Goal: Submit feedback/report problem

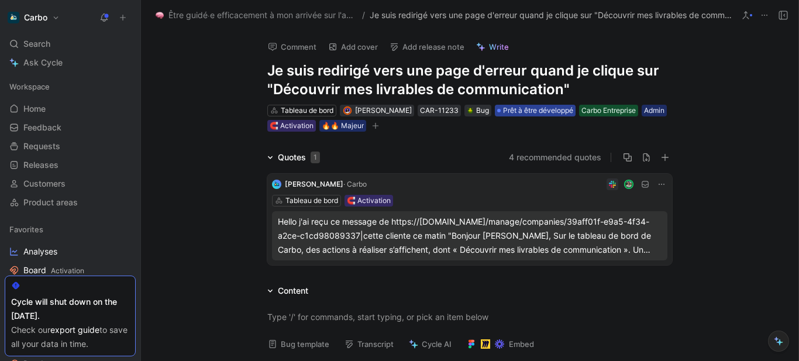
click at [543, 108] on span "Prêt à être développé" at bounding box center [538, 111] width 70 height 12
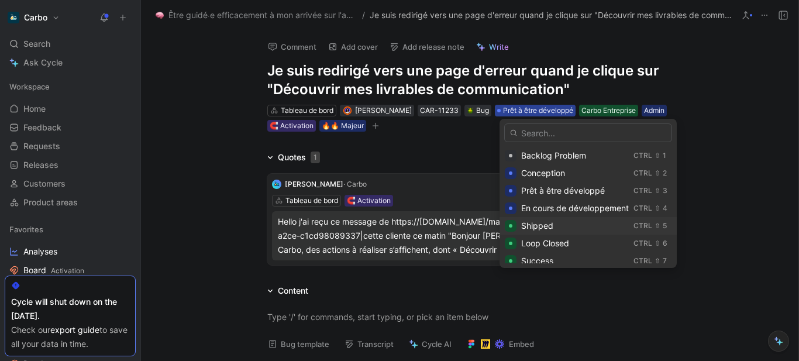
click at [554, 224] on div "Shipped" at bounding box center [575, 226] width 108 height 14
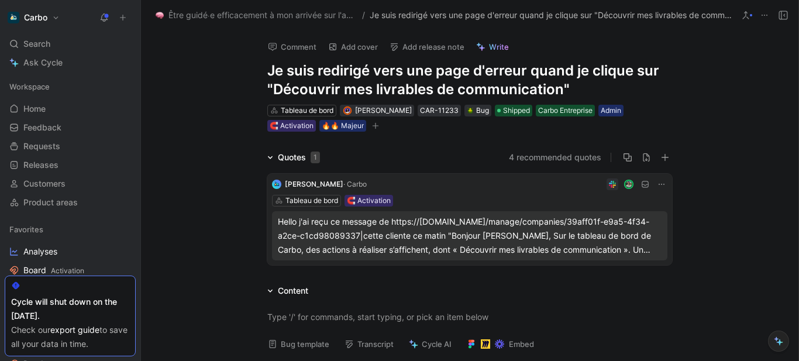
click at [444, 43] on button "Add release note" at bounding box center [426, 47] width 85 height 16
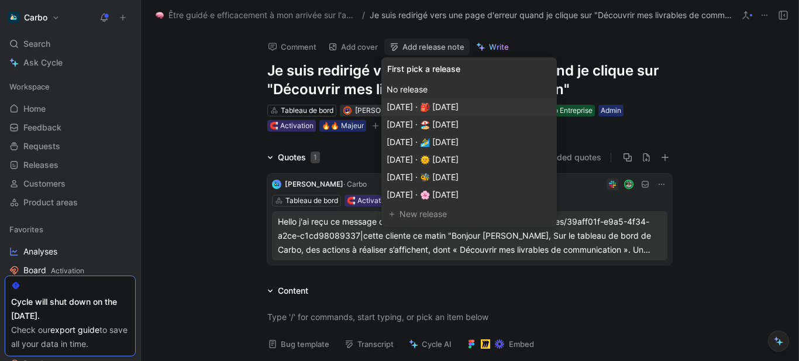
click at [459, 104] on span "[DATE] · 🎒 [DATE]" at bounding box center [423, 107] width 72 height 10
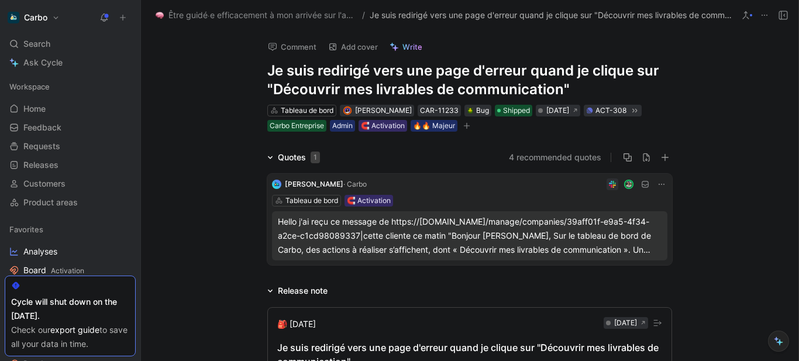
click at [388, 245] on div "Hello j'ai reçu ce message de https://[DOMAIN_NAME]/manage/companies/39aff01f-e…" at bounding box center [470, 236] width 384 height 42
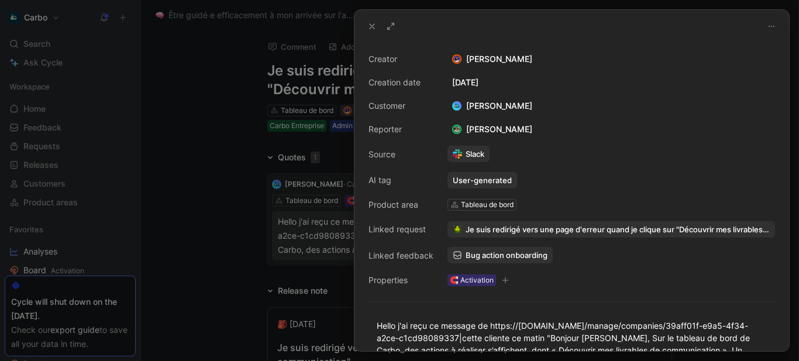
click at [215, 146] on div at bounding box center [399, 180] width 799 height 361
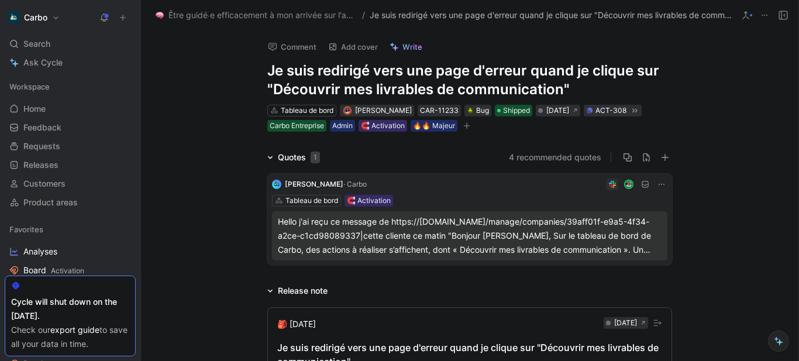
scroll to position [87, 0]
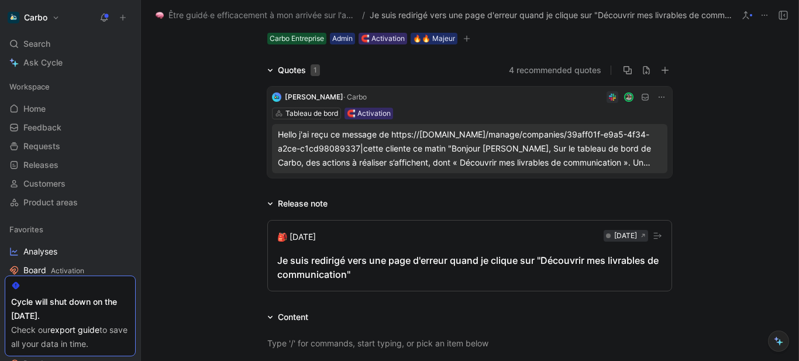
click at [310, 252] on button "🎒 [DATE] [DATE] Je suis redirigé vers une page d'erreur quand je clique sur "Dé…" at bounding box center [469, 255] width 405 height 71
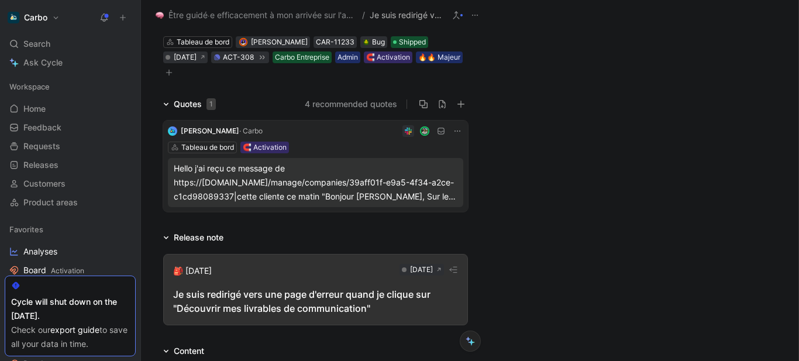
scroll to position [106, 0]
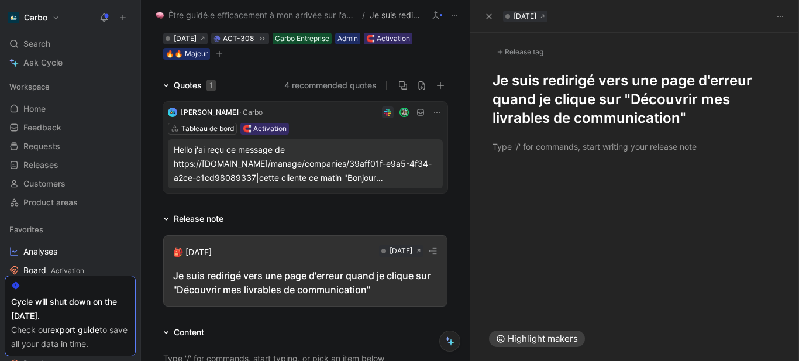
click at [493, 80] on h1 "Je suis redirigé vers une page d'erreur quand je clique sur "Découvrir mes livr…" at bounding box center [635, 99] width 285 height 56
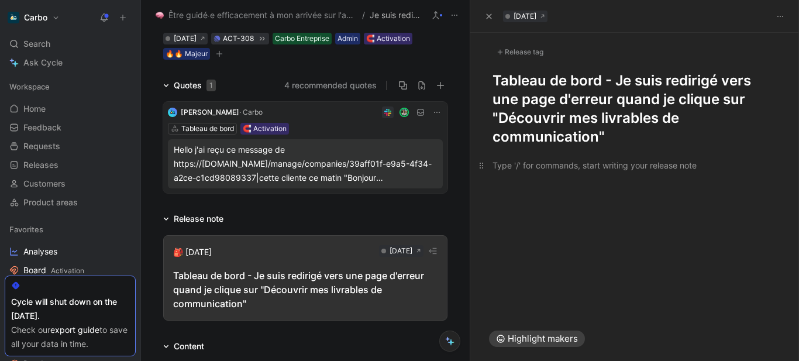
click at [559, 164] on div at bounding box center [635, 165] width 285 height 12
click at [521, 50] on div "Release tag" at bounding box center [520, 52] width 55 height 14
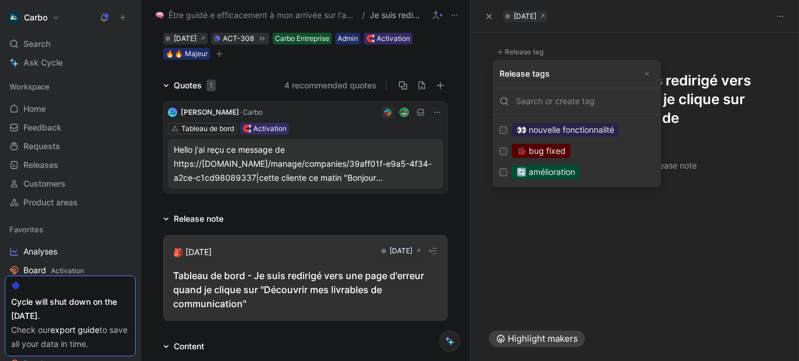
click at [547, 153] on div "🐞 bug fixed" at bounding box center [541, 151] width 59 height 14
click at [507, 153] on input "🐞 bug fixed Edit" at bounding box center [504, 151] width 8 height 8
checkbox input "true"
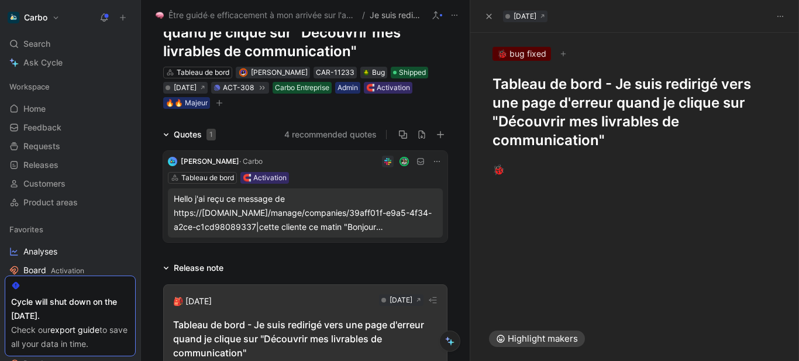
scroll to position [56, 0]
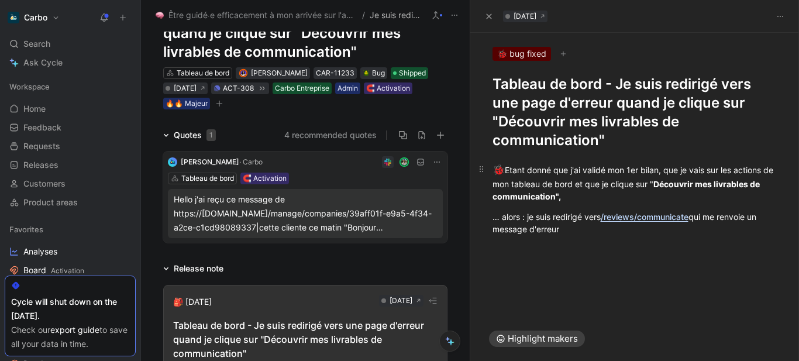
click at [607, 190] on div "🐞 Etant donné que j'ai validé mon 1er bilan, que je vais sur les actions de mon…" at bounding box center [635, 183] width 285 height 40
drag, startPoint x: 556, startPoint y: 169, endPoint x: 776, endPoint y: 170, distance: 219.4
click at [776, 170] on p "🐞 Etant donné que j'ai validé mon 1er bilan, que je vais sur les actions de mon…" at bounding box center [634, 182] width 329 height 47
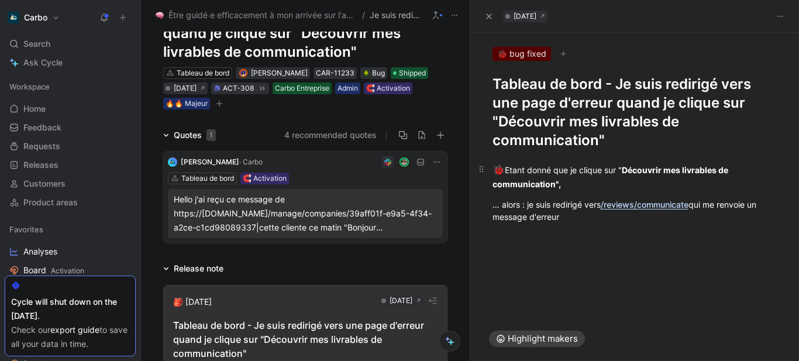
click at [619, 170] on div "🐞 Etant donné que je clique sur " Découvrir mes livrables de communication"," at bounding box center [635, 177] width 285 height 28
click at [604, 183] on div "🐞 Etant donné que je clique sur l’action " Découvrir mes livrables de communica…" at bounding box center [635, 177] width 285 height 28
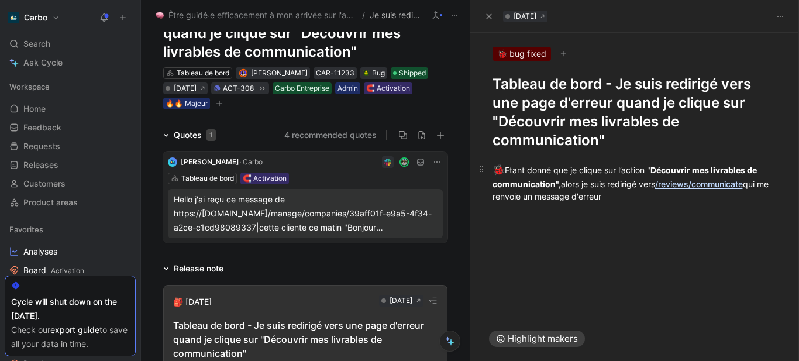
click at [651, 200] on div "🐞 Etant donné que je clique sur l’action " Découvrir mes livrables de communica…" at bounding box center [635, 183] width 285 height 40
click at [630, 199] on div "🐞 Etant donné que je clique sur l’action " Découvrir mes livrables de communica…" at bounding box center [635, 183] width 285 height 40
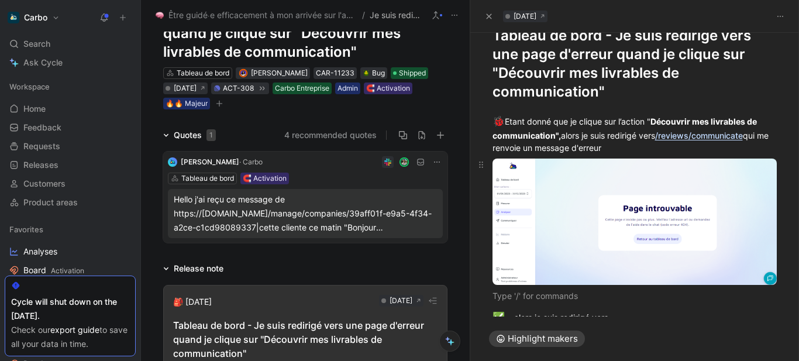
scroll to position [81, 0]
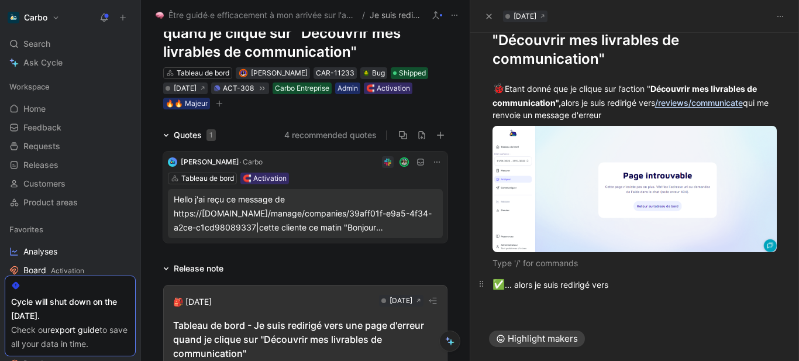
click at [624, 287] on div "✅ ... alors je suis redirigé vers" at bounding box center [635, 284] width 285 height 15
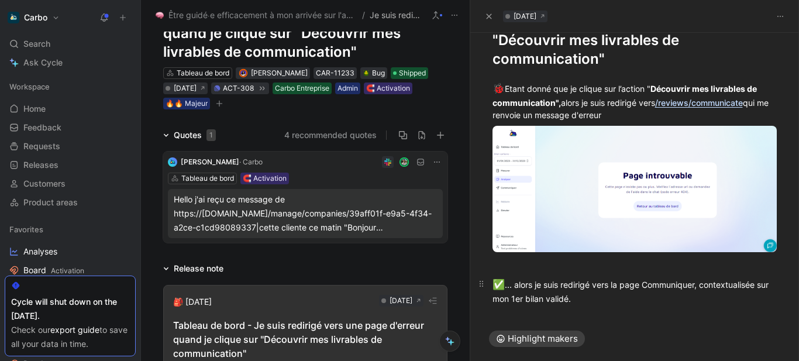
click at [639, 301] on div "✅ ... alors je suis redirigé vers la page Communiquer, contextualisée sur mon 1…" at bounding box center [635, 291] width 285 height 28
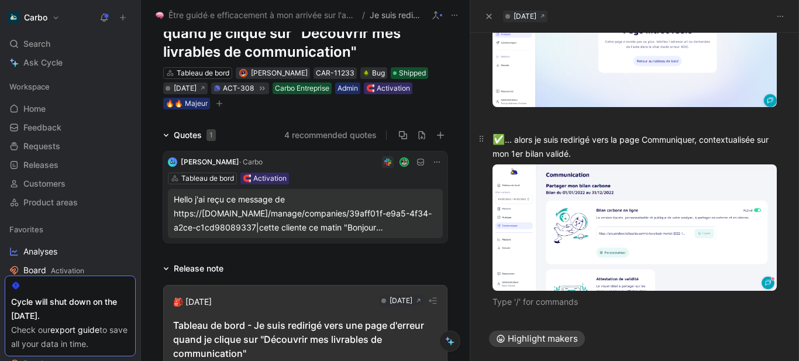
scroll to position [226, 0]
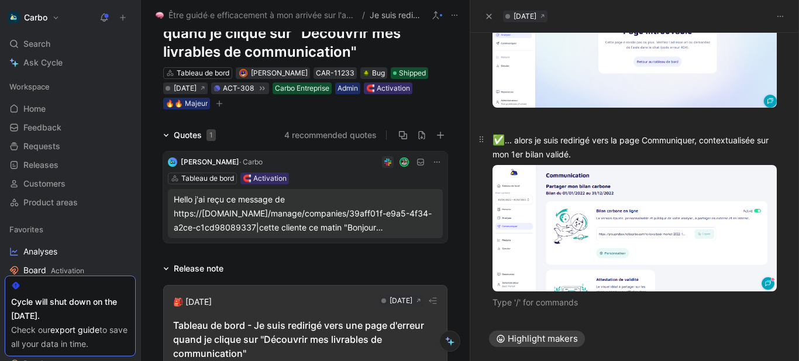
click at [697, 140] on div "✅ ... alors je suis redirigé vers la page Communiquer, contextualisée sur mon 1…" at bounding box center [635, 147] width 285 height 28
click at [600, 153] on div "✅ ... alors je suis redirigé vers la page Communication, contextualisée sur mon…" at bounding box center [635, 147] width 285 height 28
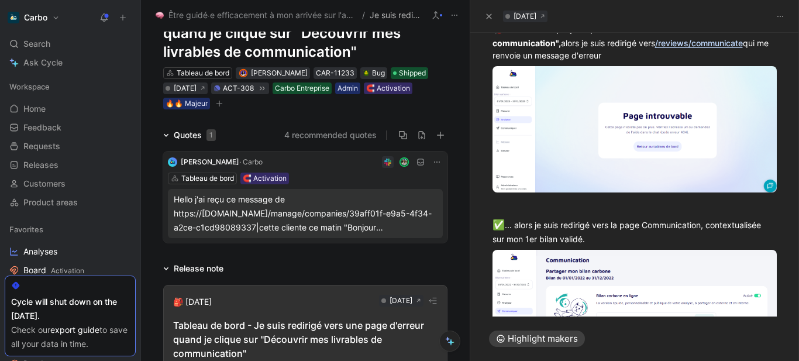
scroll to position [103, 0]
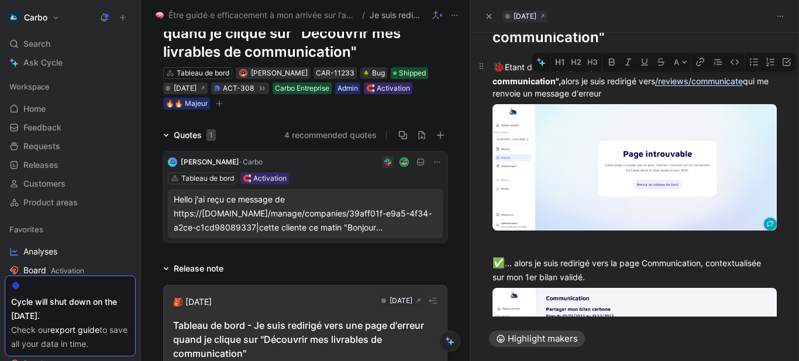
drag, startPoint x: 751, startPoint y: 86, endPoint x: 664, endPoint y: 81, distance: 87.3
click at [664, 81] on div "🐞 Etant donné que je clique sur l’action " Découvrir mes livrables de communica…" at bounding box center [635, 80] width 285 height 40
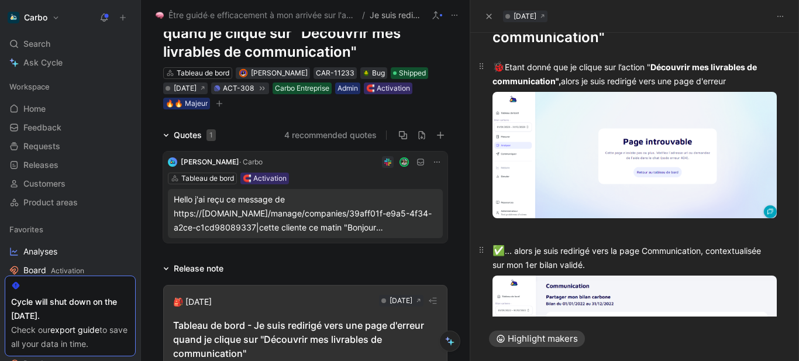
click at [603, 252] on div "✅ ... alors je suis redirigé vers la page Communication, contextualisée sur mon…" at bounding box center [635, 257] width 285 height 28
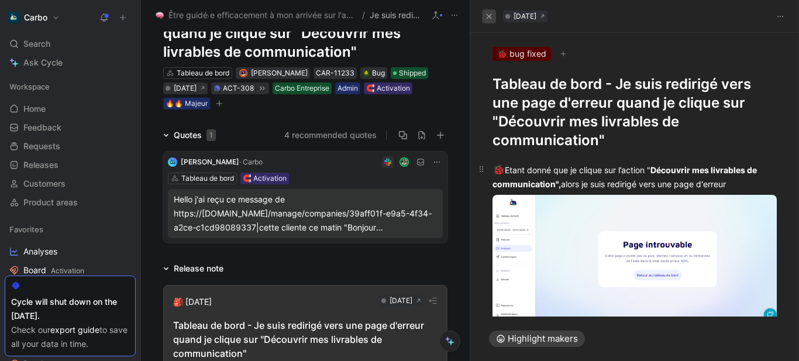
click at [489, 18] on icon "button" at bounding box center [489, 16] width 7 height 7
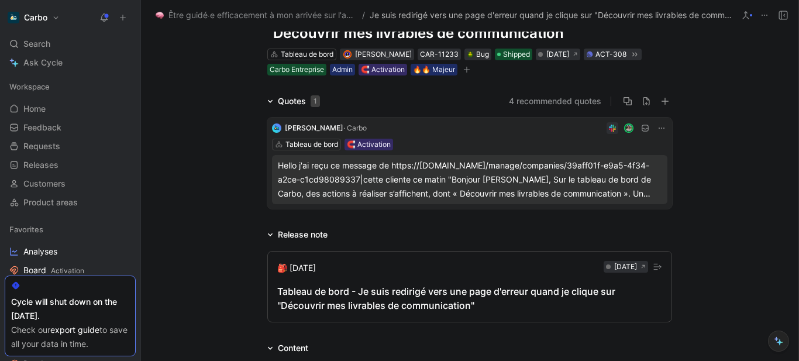
click at [463, 70] on icon "button" at bounding box center [466, 69] width 7 height 7
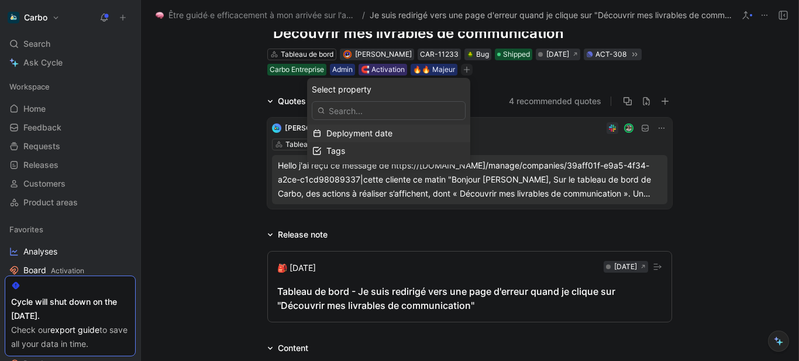
click at [360, 136] on span "Deployment date" at bounding box center [360, 133] width 66 height 10
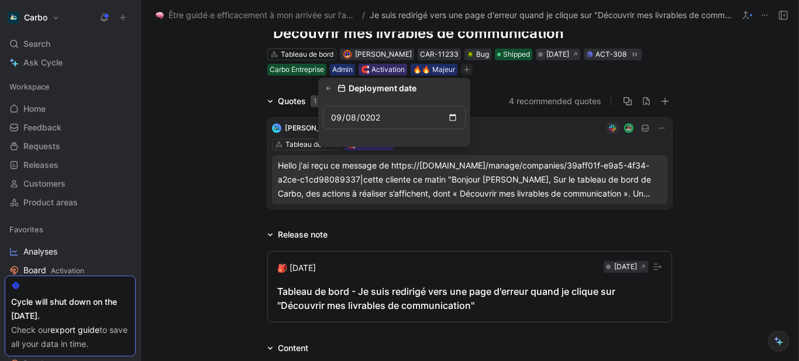
type input "[DATE]"
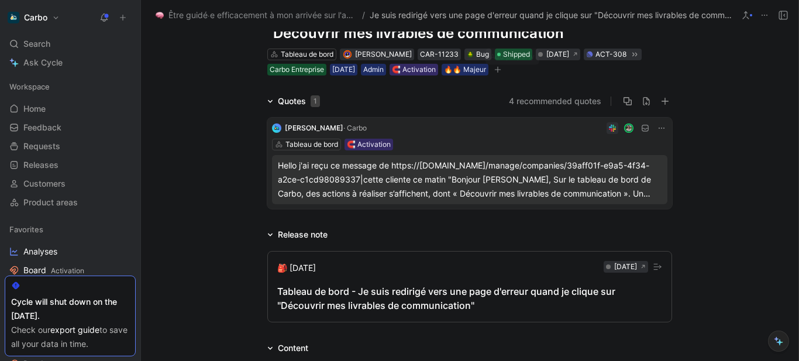
click at [501, 71] on icon "button" at bounding box center [497, 69] width 7 height 7
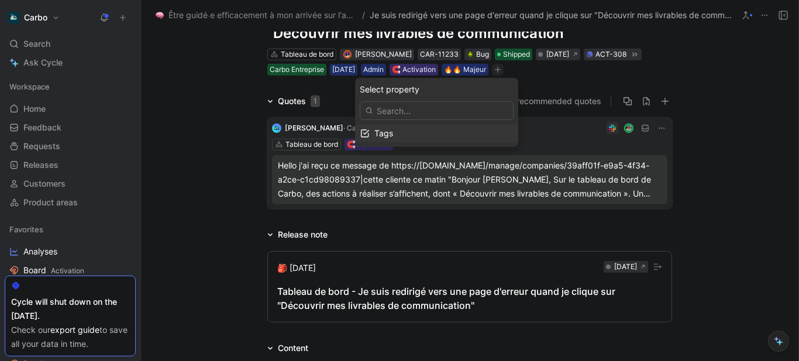
click at [417, 133] on div "Tags" at bounding box center [443, 133] width 139 height 14
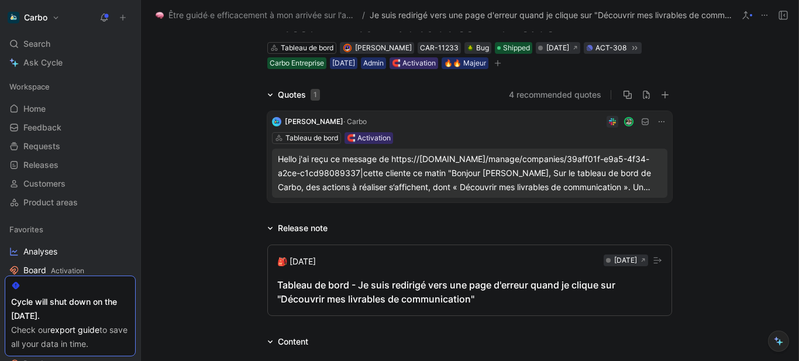
scroll to position [170, 0]
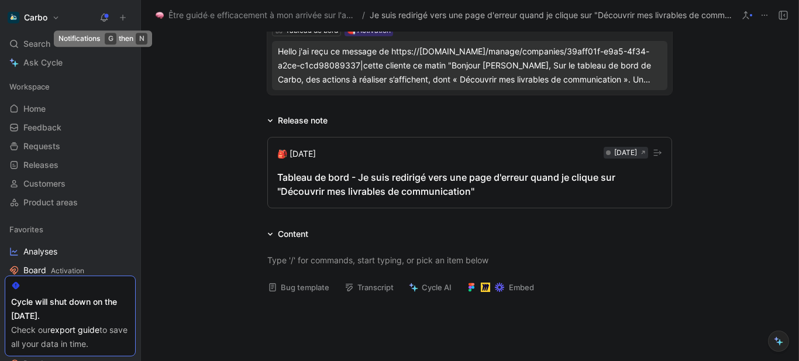
click at [104, 12] on button at bounding box center [104, 17] width 16 height 16
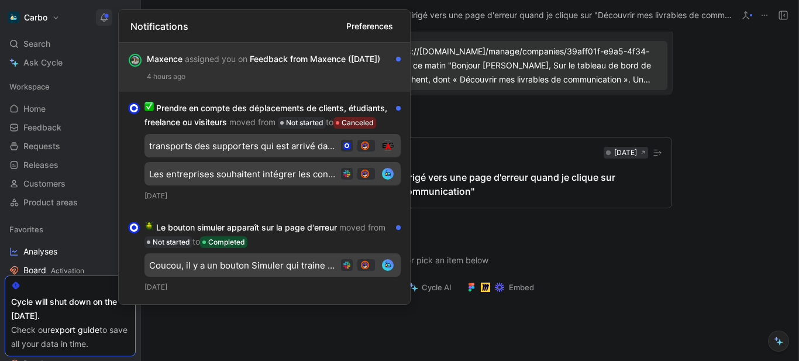
click at [265, 66] on div "Maxence assigned you on Feedback from Maxence ([DATE])" at bounding box center [269, 59] width 245 height 14
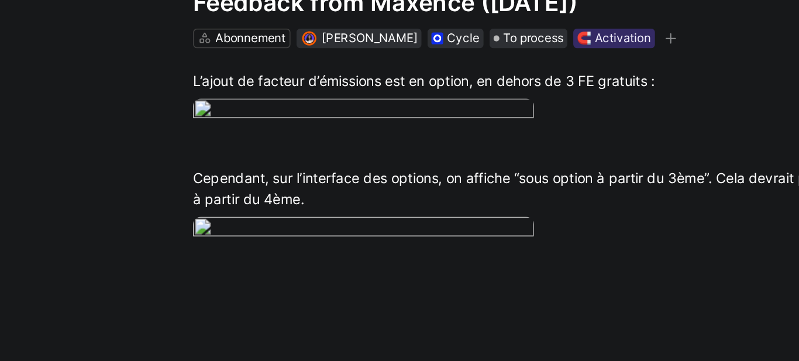
scroll to position [2, 0]
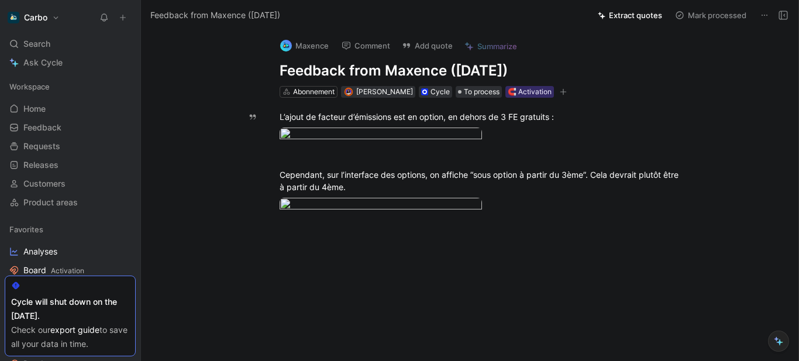
click at [392, 68] on h1 "Feedback from Maxence ([DATE])" at bounding box center [482, 70] width 405 height 19
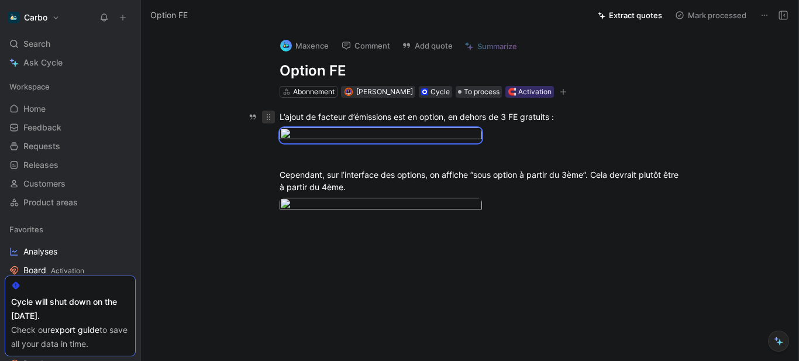
drag, startPoint x: 376, startPoint y: 214, endPoint x: 264, endPoint y: 116, distance: 148.1
click at [264, 116] on div "L’ajout de facteur d’émissions est en option, en dehors de 3 FE gratuits : Cepe…" at bounding box center [482, 181] width 633 height 166
click at [168, 51] on button "Quote" at bounding box center [165, 41] width 42 height 19
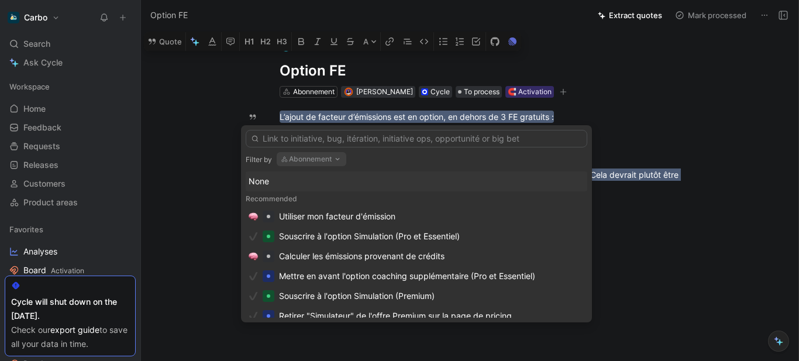
click at [323, 161] on button "Abonnement" at bounding box center [312, 159] width 70 height 14
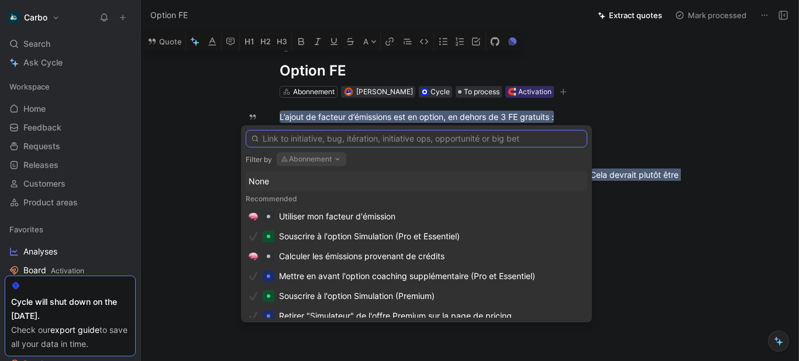
type input "R"
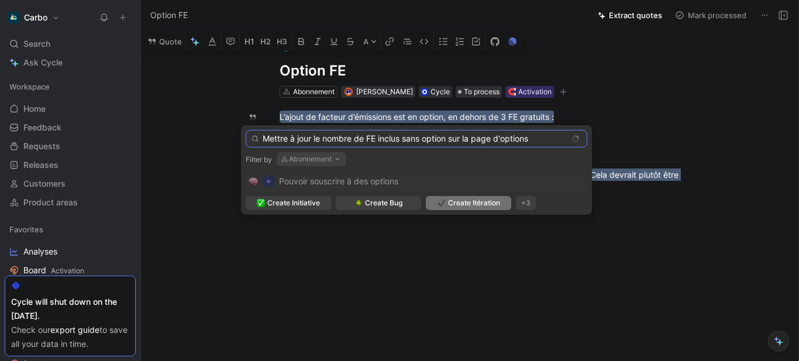
type input "Mettre à jour le nombre de FE inclus sans option sur la page d'options"
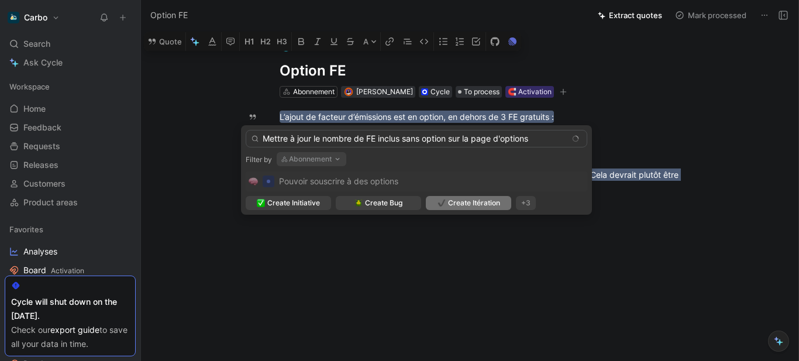
click at [441, 201] on img at bounding box center [442, 203] width 8 height 8
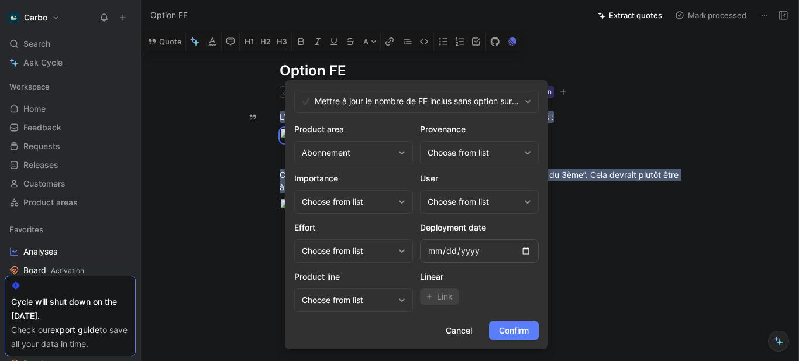
click at [507, 334] on span "Confirm" at bounding box center [514, 331] width 30 height 14
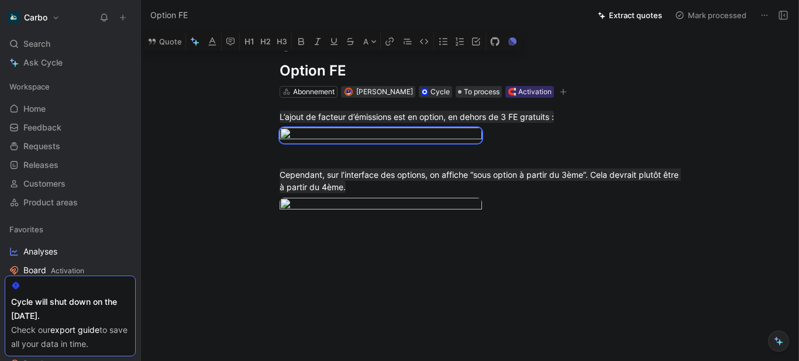
click at [782, 19] on use at bounding box center [783, 15] width 8 height 8
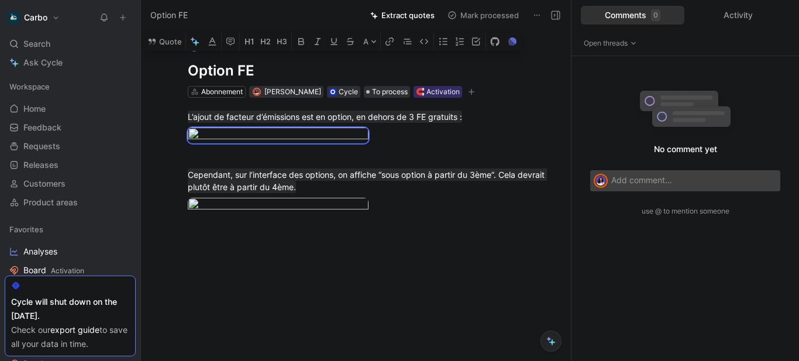
click at [269, 22] on div "Option FE" at bounding box center [254, 15] width 214 height 19
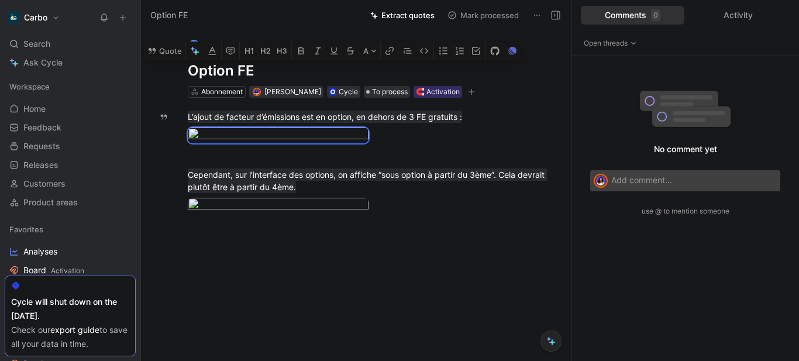
click at [269, 69] on h1 "Option FE" at bounding box center [368, 70] width 361 height 19
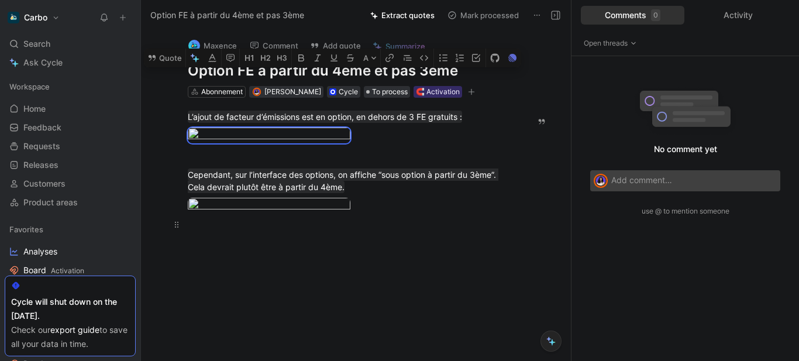
click at [493, 231] on div at bounding box center [350, 224] width 325 height 12
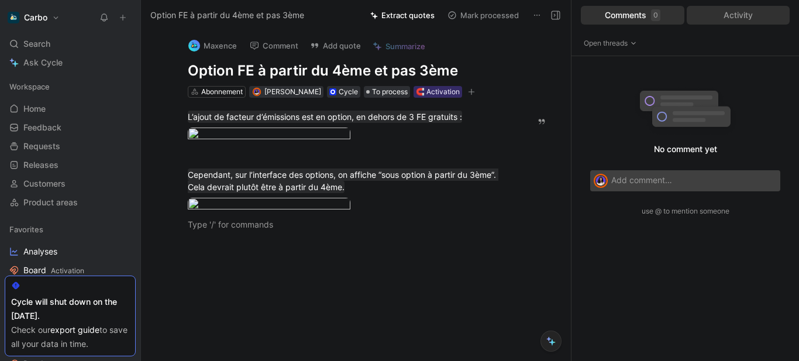
click at [736, 20] on div "Activity" at bounding box center [739, 15] width 104 height 19
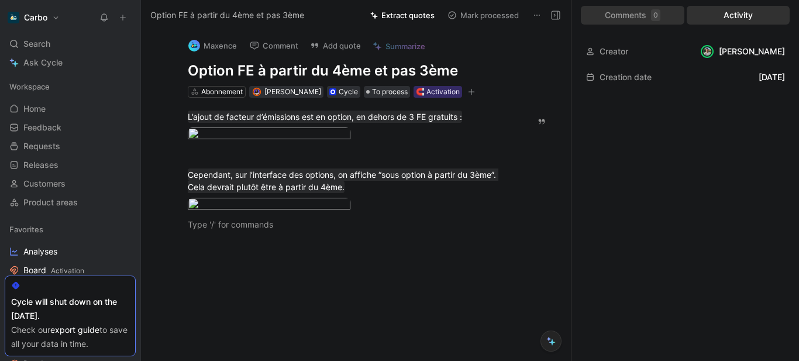
click at [642, 12] on div "Comments 0" at bounding box center [633, 15] width 104 height 19
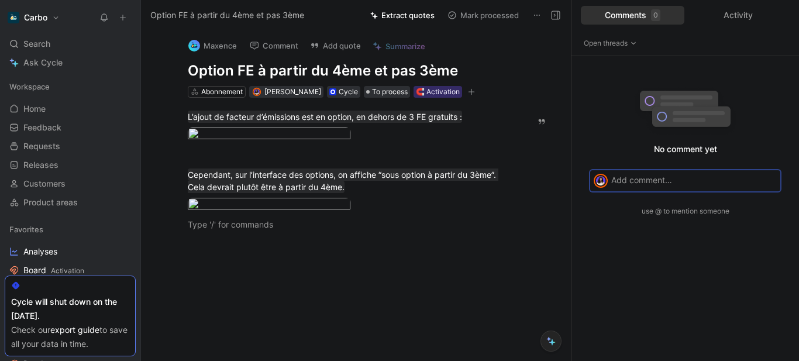
click at [552, 16] on icon at bounding box center [555, 15] width 9 height 9
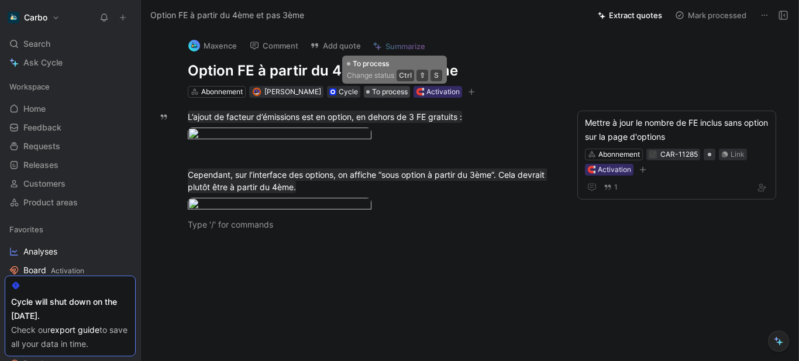
click at [407, 94] on span "To process" at bounding box center [390, 92] width 36 height 12
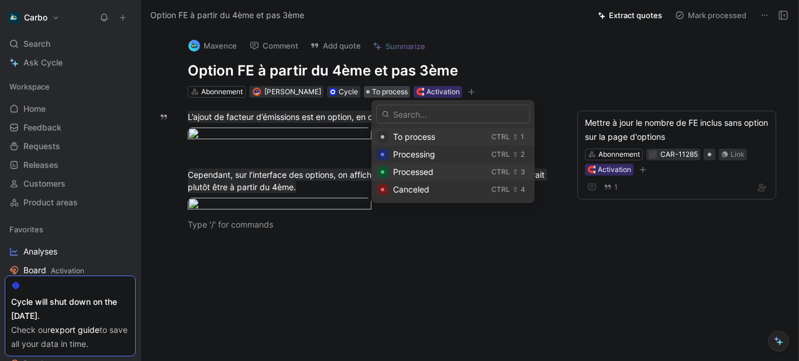
click at [425, 169] on span "Processed" at bounding box center [413, 172] width 40 height 10
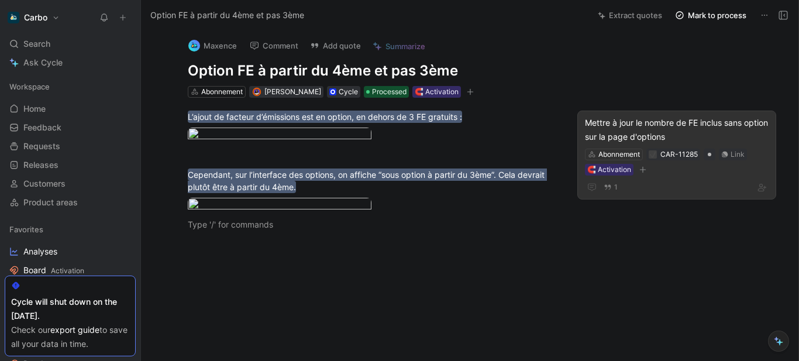
click at [679, 125] on div "Mettre à jour le nombre de FE inclus sans option sur la page d'options" at bounding box center [677, 130] width 184 height 28
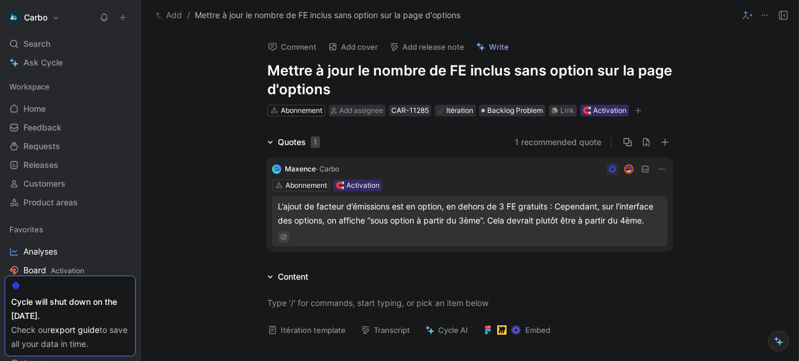
click at [174, 16] on button "Add" at bounding box center [169, 15] width 32 height 14
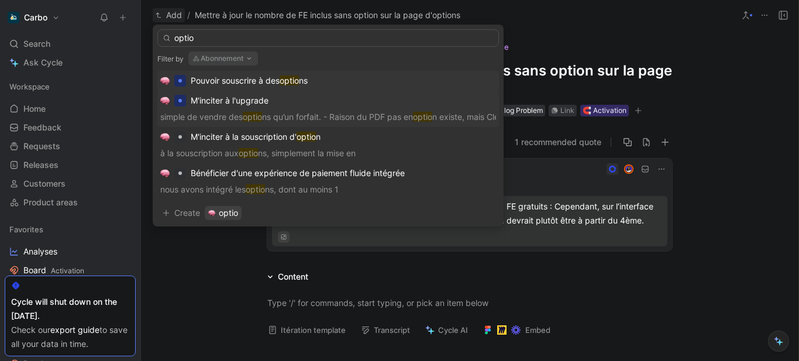
type input "optio"
click at [260, 77] on span "Pouvoir souscrire à des" at bounding box center [235, 80] width 89 height 10
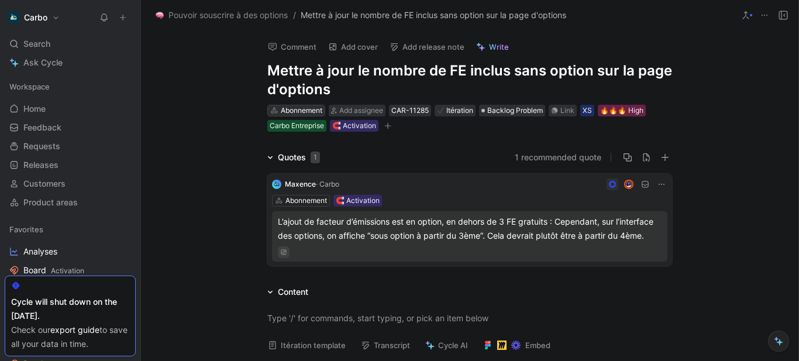
click at [298, 109] on div "Abonnement" at bounding box center [302, 111] width 42 height 12
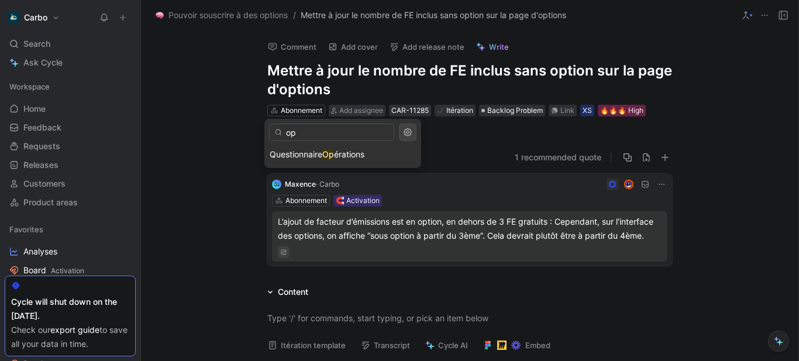
type input "op"
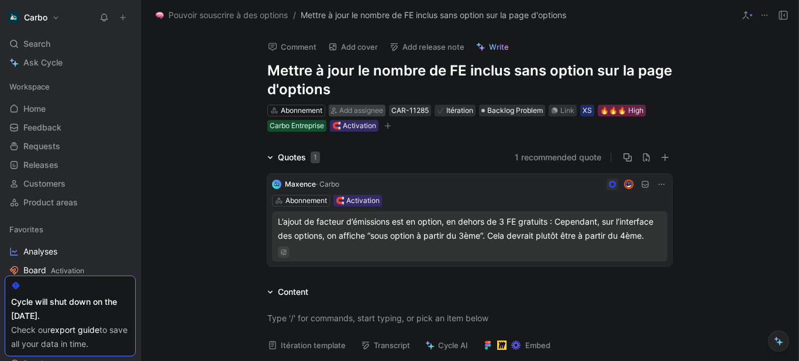
click at [360, 108] on span "Add assignee" at bounding box center [361, 110] width 44 height 9
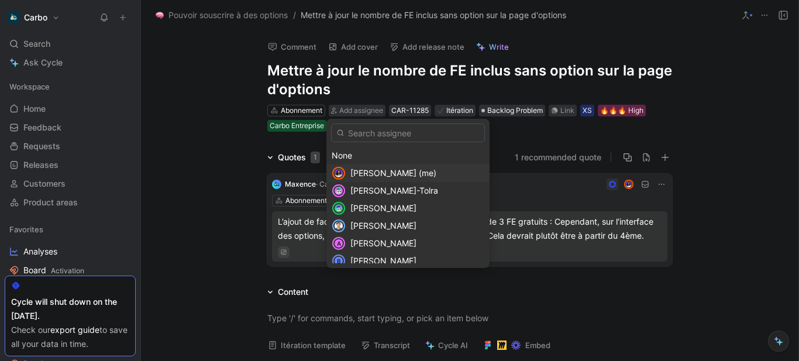
click at [394, 173] on span "[PERSON_NAME] (me)" at bounding box center [393, 173] width 86 height 10
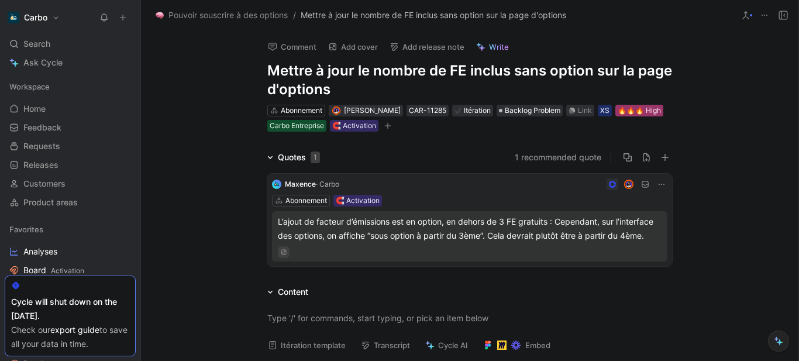
click at [647, 109] on div "🔥🔥🔥 High" at bounding box center [639, 111] width 43 height 12
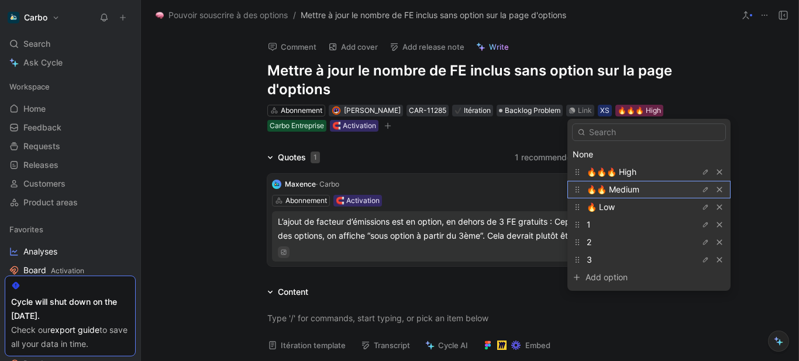
click at [627, 190] on span "🔥🔥 Medium" at bounding box center [613, 189] width 53 height 10
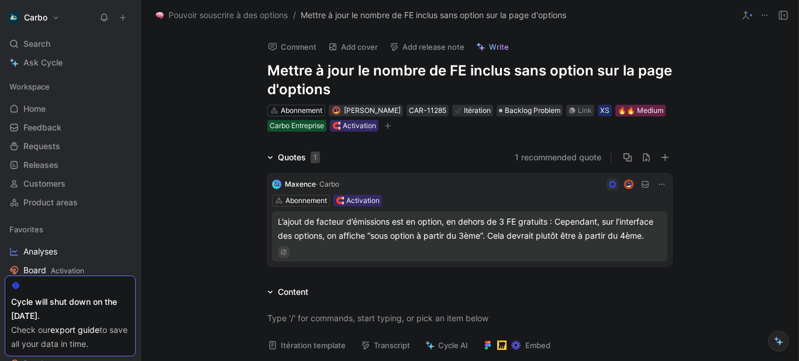
click at [383, 127] on button "button" at bounding box center [388, 126] width 12 height 12
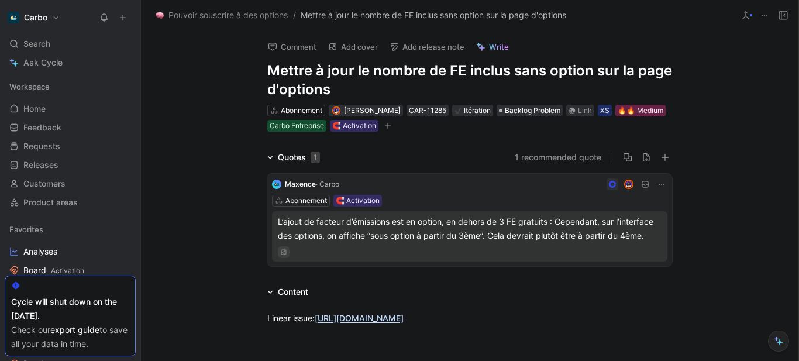
click at [217, 251] on div "Quotes 1 1 recommended quote Maxence · Carbo Abonnement 🧲 Activation L’ajout de…" at bounding box center [470, 210] width 658 height 121
click at [529, 106] on span "Backlog Problem" at bounding box center [533, 111] width 56 height 12
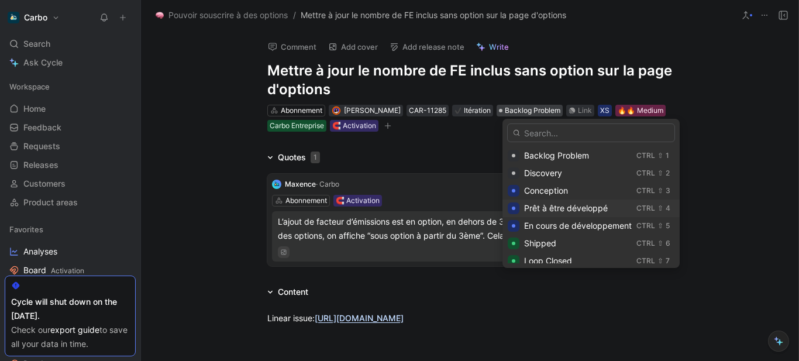
click at [563, 206] on span "Prêt à être développé" at bounding box center [566, 208] width 84 height 10
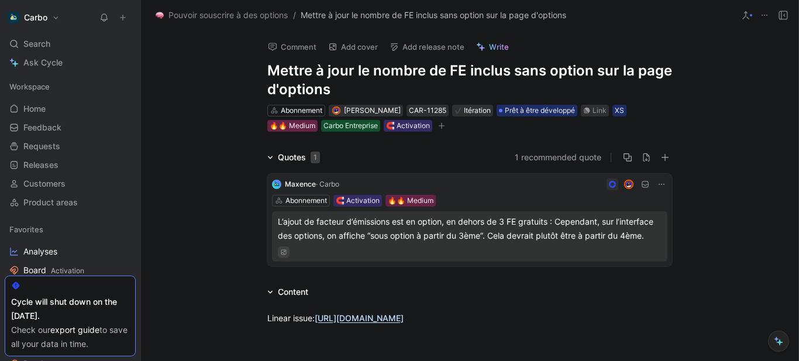
click at [101, 21] on icon at bounding box center [103, 17] width 9 height 9
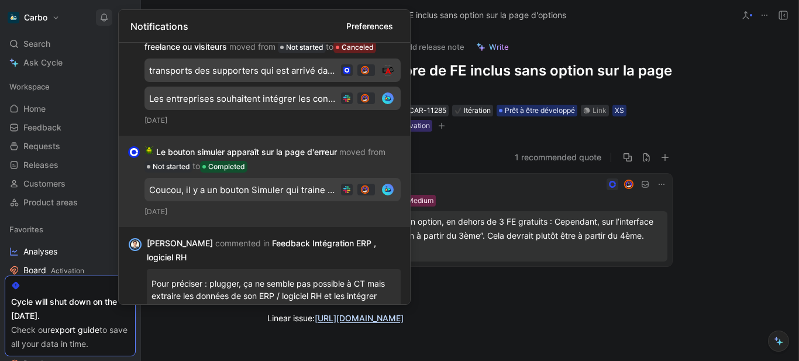
scroll to position [89, 0]
